Goal: Transaction & Acquisition: Purchase product/service

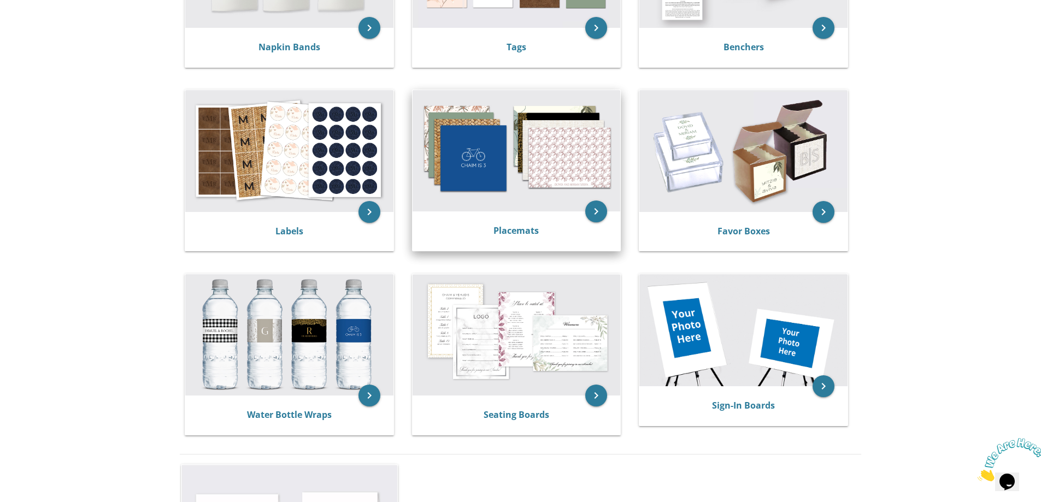
scroll to position [328, 0]
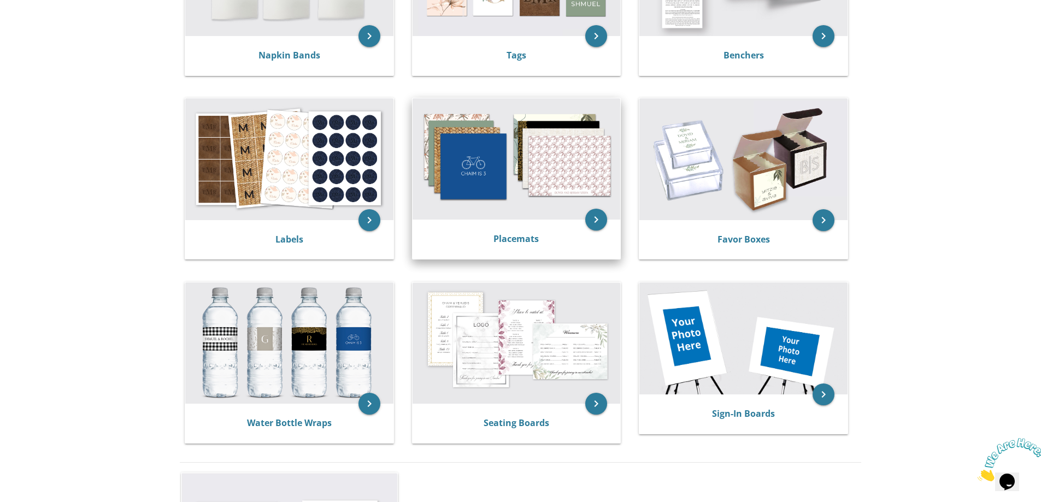
click at [477, 207] on img at bounding box center [517, 158] width 208 height 121
click at [596, 221] on icon "keyboard_arrow_right" at bounding box center [596, 220] width 22 height 22
click at [512, 242] on link "Placemats" at bounding box center [516, 239] width 45 height 12
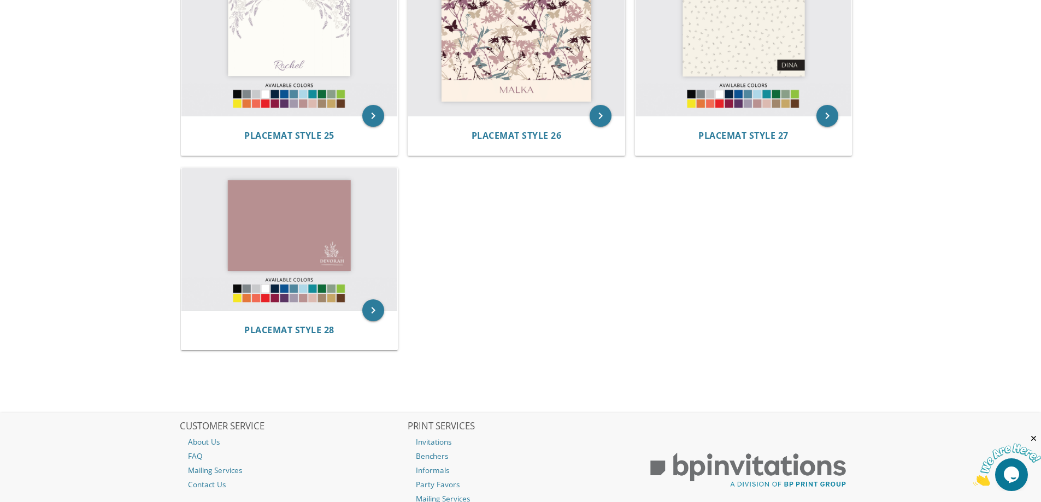
scroll to position [1858, 0]
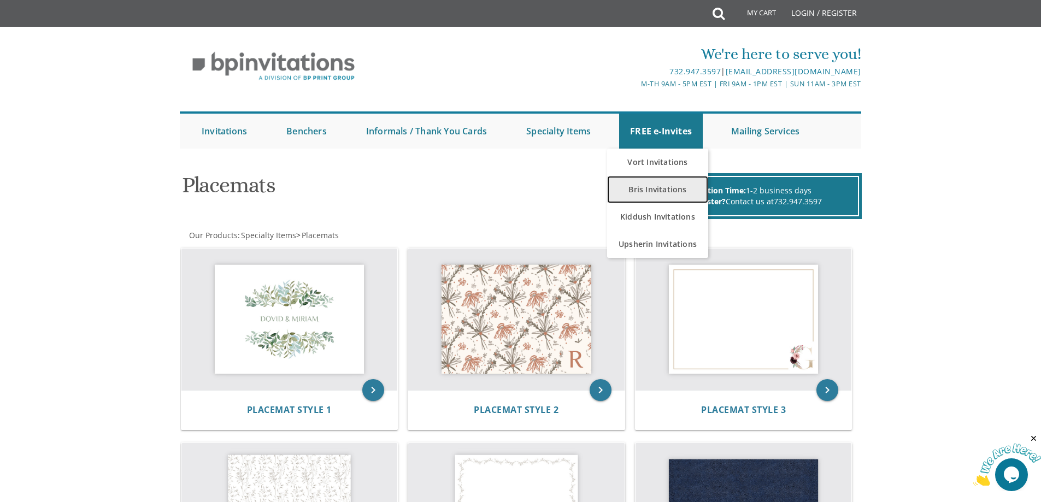
click at [655, 193] on link "Bris Invitations" at bounding box center [657, 189] width 101 height 27
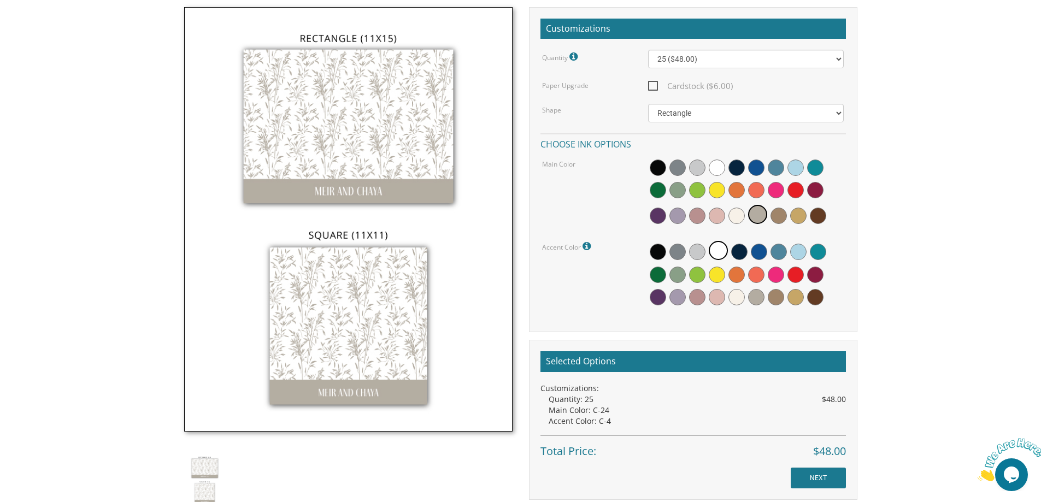
scroll to position [328, 0]
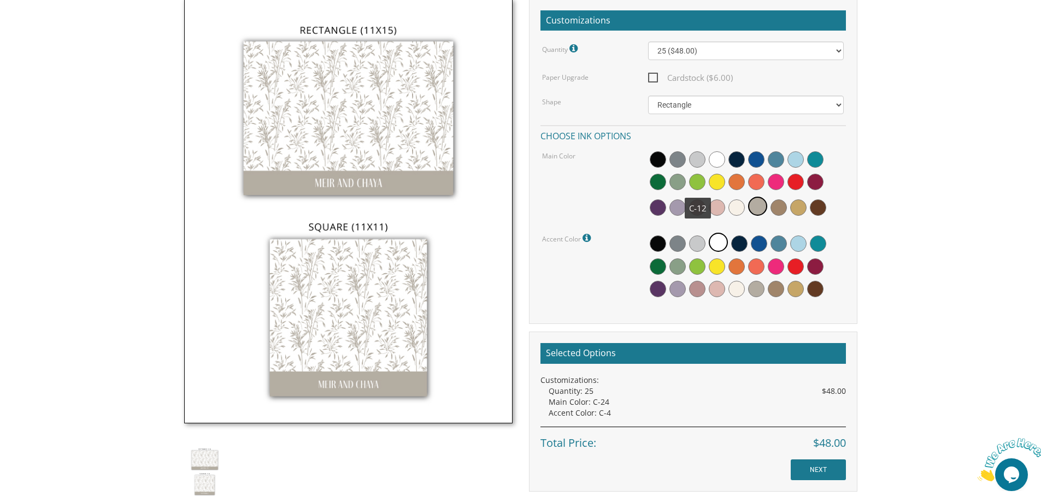
click at [695, 177] on span at bounding box center [697, 182] width 16 height 16
click at [694, 180] on span at bounding box center [698, 183] width 19 height 19
click at [678, 180] on span at bounding box center [678, 185] width 16 height 16
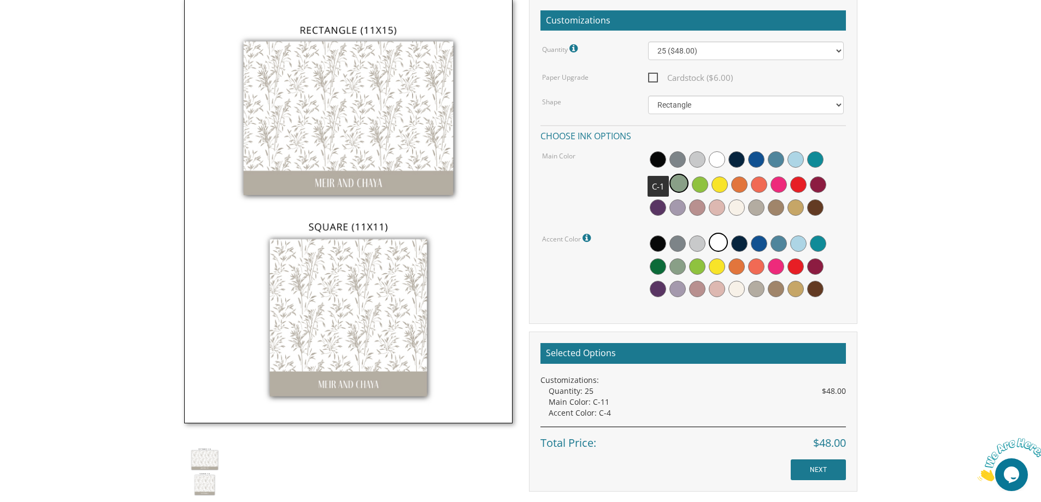
click at [659, 154] on span at bounding box center [658, 159] width 16 height 16
click at [682, 163] on span at bounding box center [680, 162] width 16 height 16
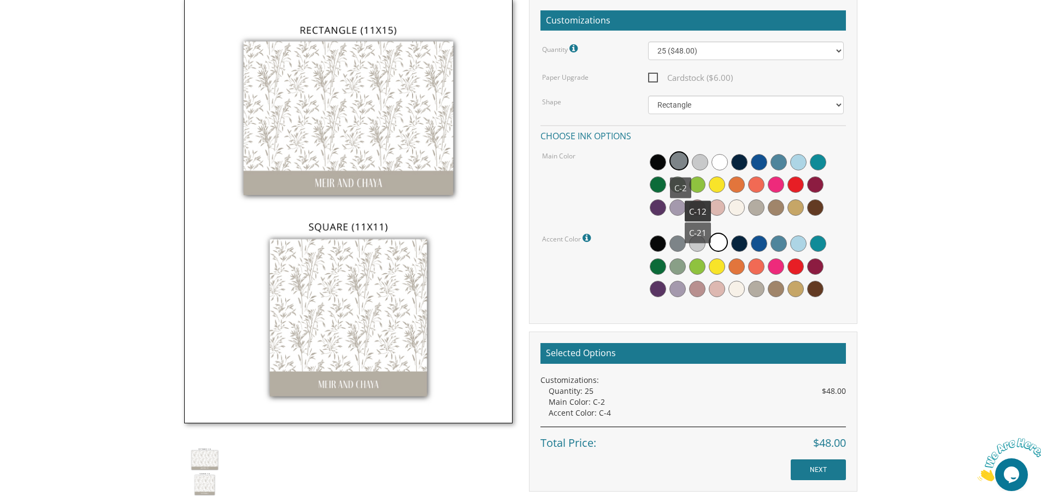
click at [698, 201] on span at bounding box center [697, 208] width 16 height 16
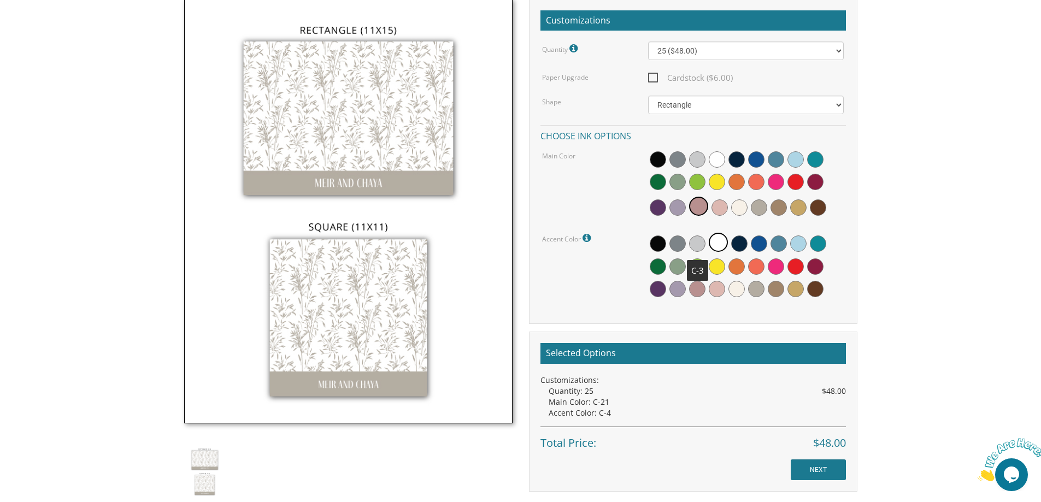
click at [697, 244] on span at bounding box center [697, 244] width 16 height 16
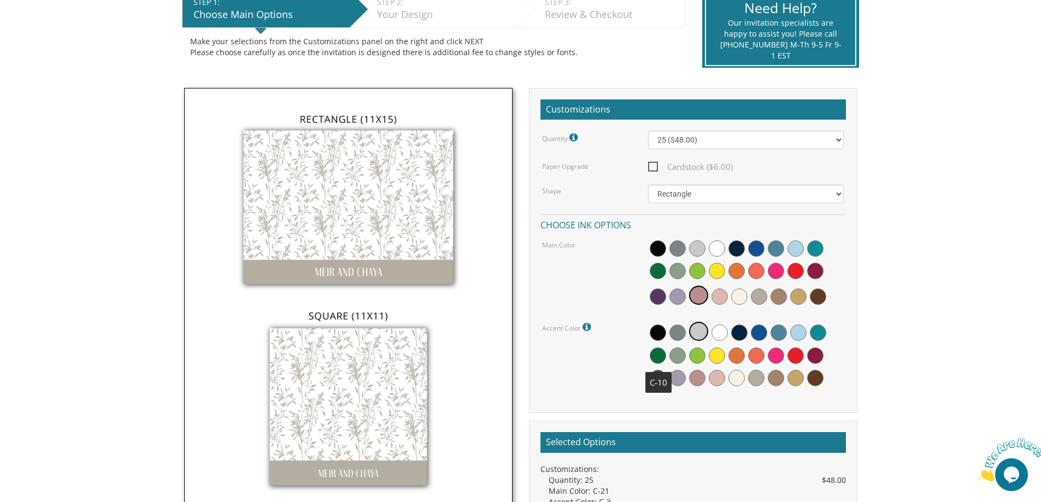
scroll to position [219, 0]
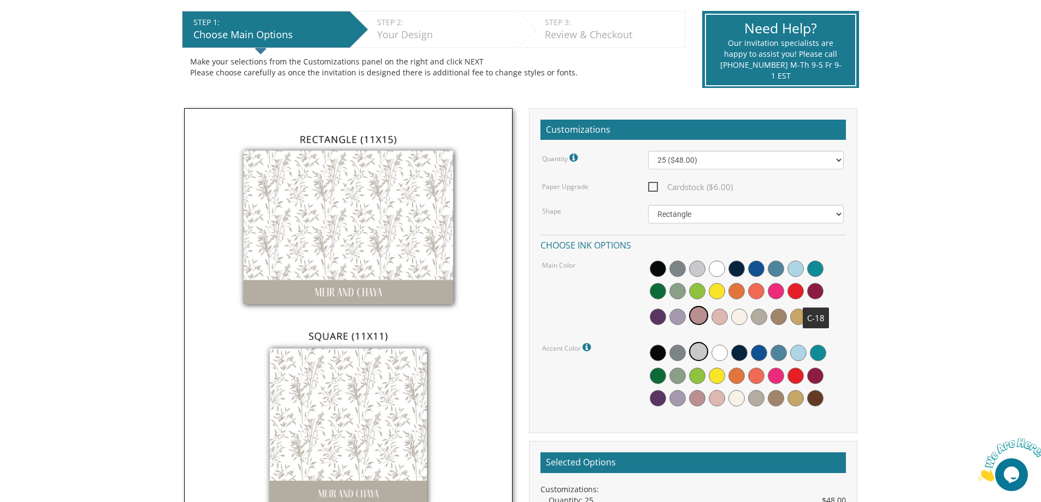
click at [814, 285] on span at bounding box center [815, 291] width 16 height 16
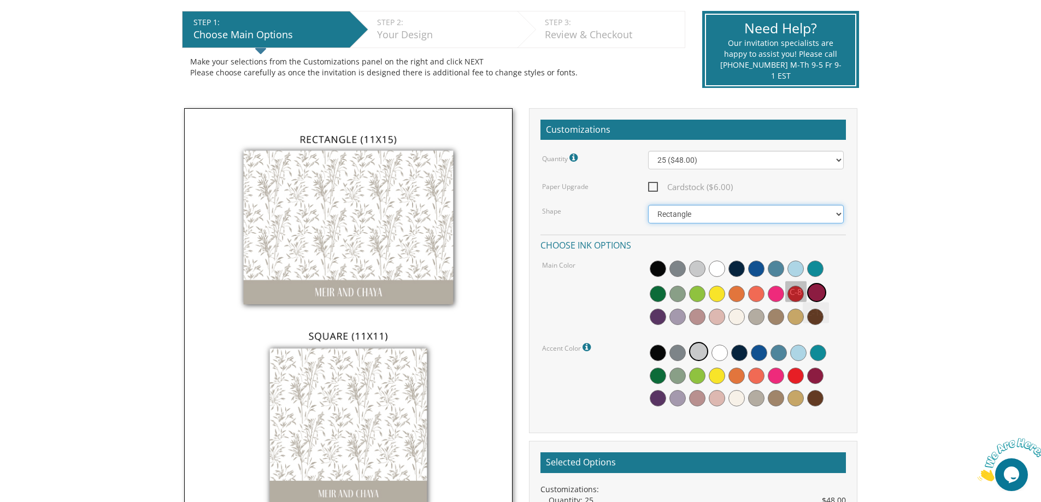
click at [766, 222] on select "Square Rectangle" at bounding box center [746, 214] width 196 height 19
select select "url("/store/pc/invitations/parts/11x11.jpg")"
click at [648, 205] on select "Square Rectangle" at bounding box center [746, 214] width 196 height 19
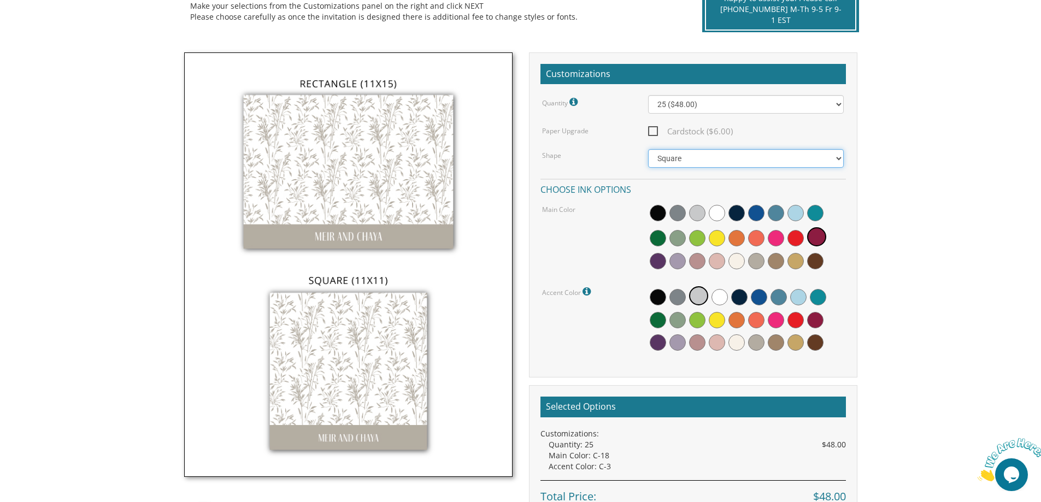
scroll to position [273, 0]
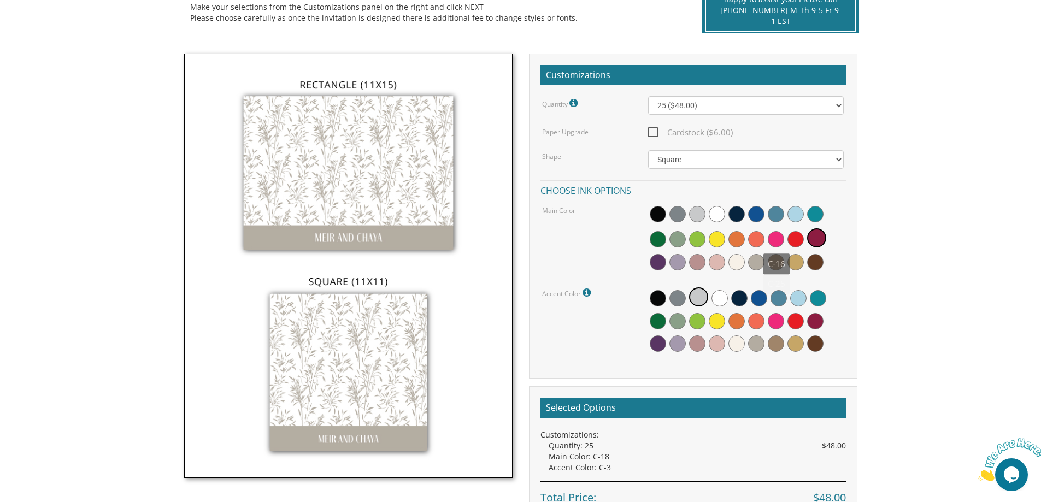
click at [778, 241] on span at bounding box center [776, 239] width 16 height 16
click at [823, 215] on span at bounding box center [815, 214] width 16 height 16
click at [817, 293] on span at bounding box center [818, 298] width 16 height 16
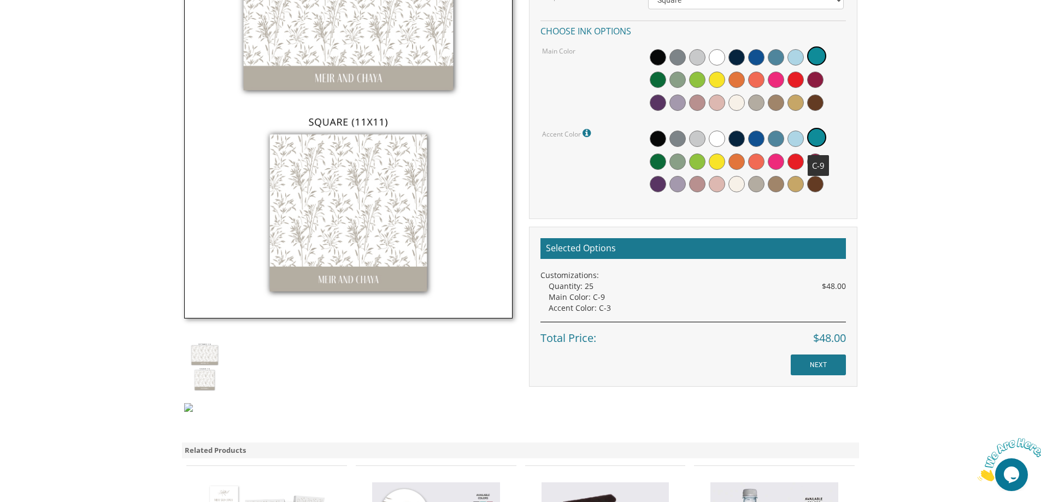
scroll to position [437, 0]
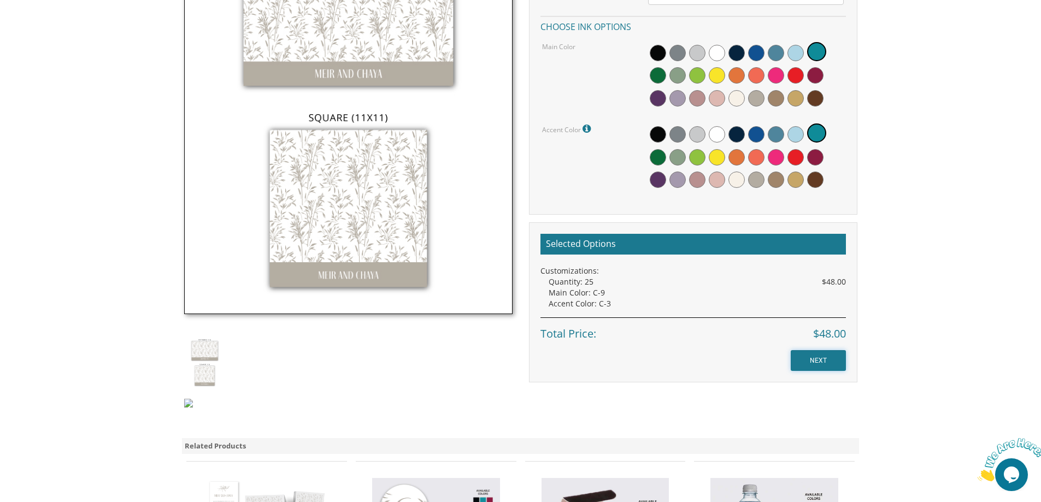
click at [814, 366] on input "NEXT" at bounding box center [818, 360] width 55 height 21
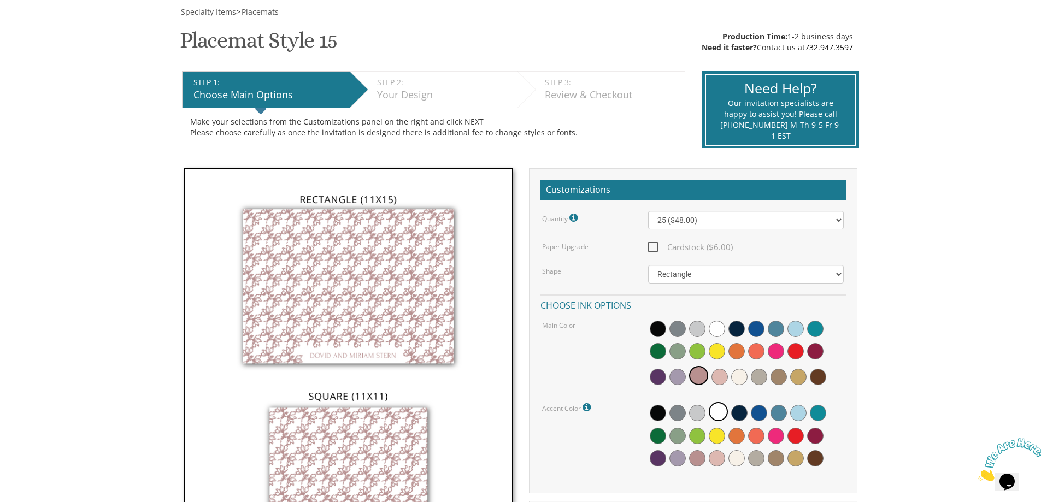
scroll to position [164, 0]
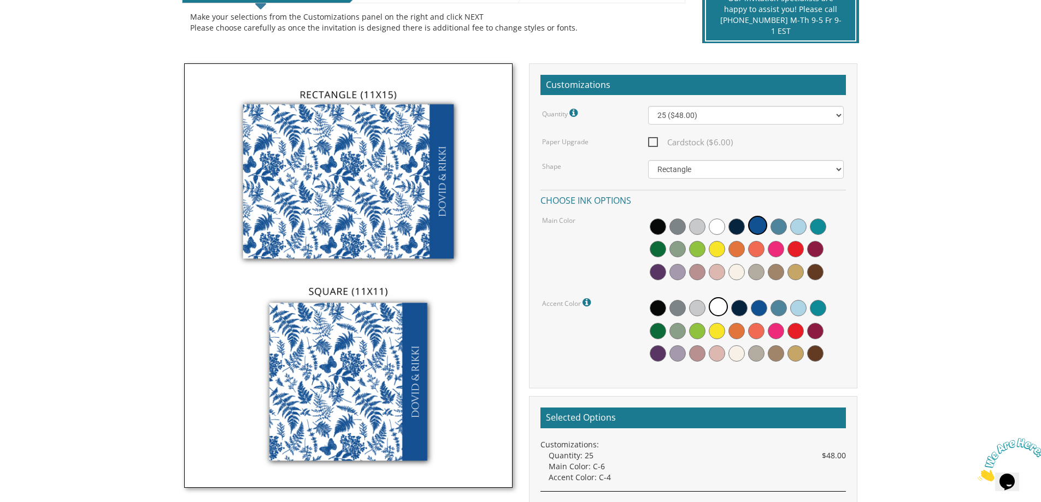
scroll to position [273, 0]
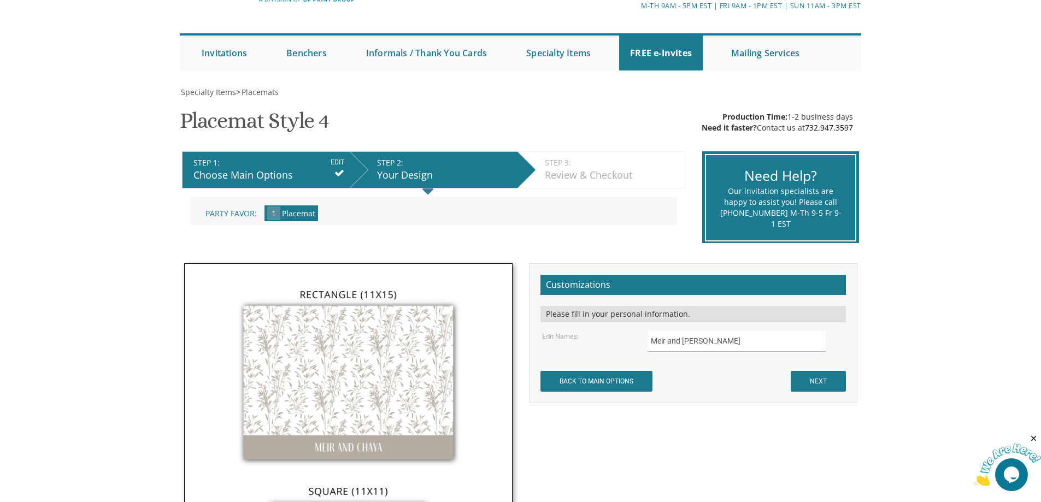
scroll to position [219, 0]
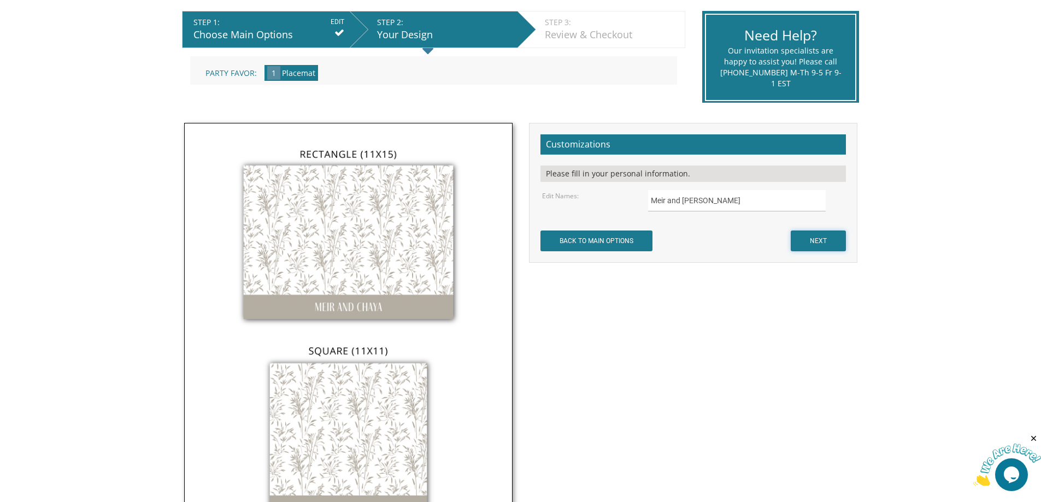
click at [815, 238] on input "NEXT" at bounding box center [818, 241] width 55 height 21
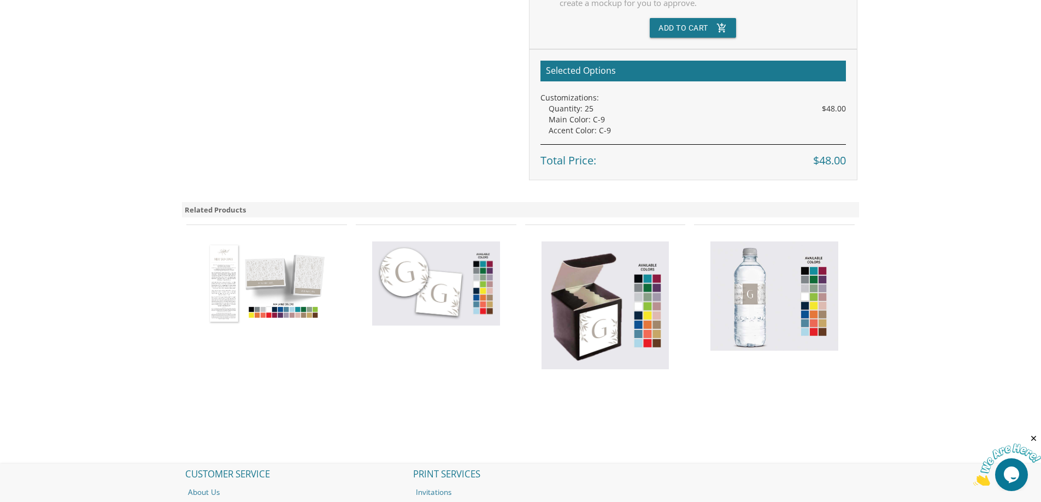
scroll to position [492, 0]
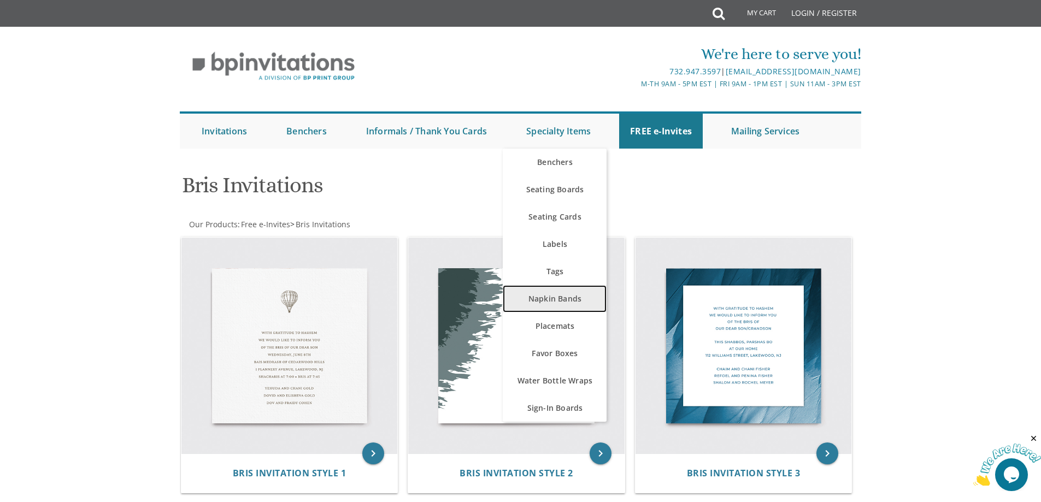
click at [551, 296] on link "Napkin Bands" at bounding box center [555, 298] width 104 height 27
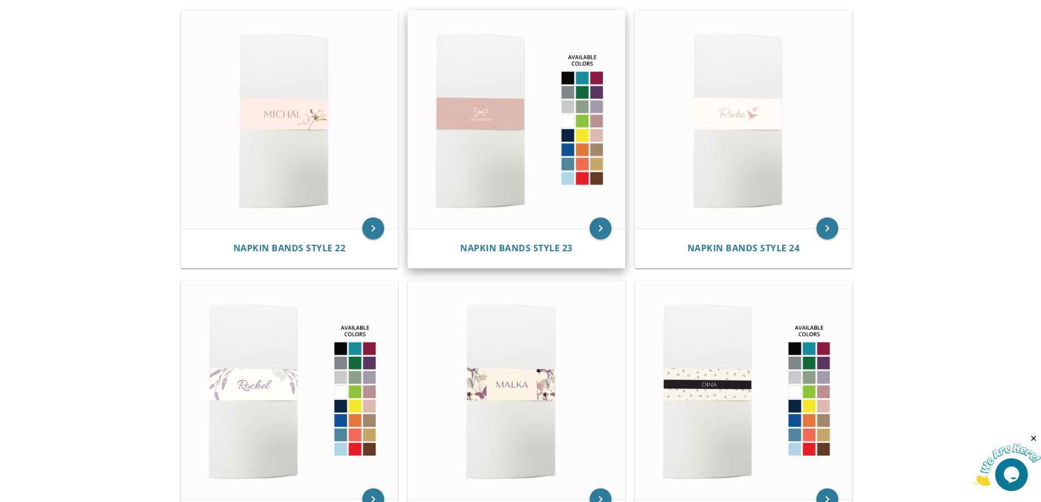
scroll to position [2241, 0]
